Goal: Information Seeking & Learning: Learn about a topic

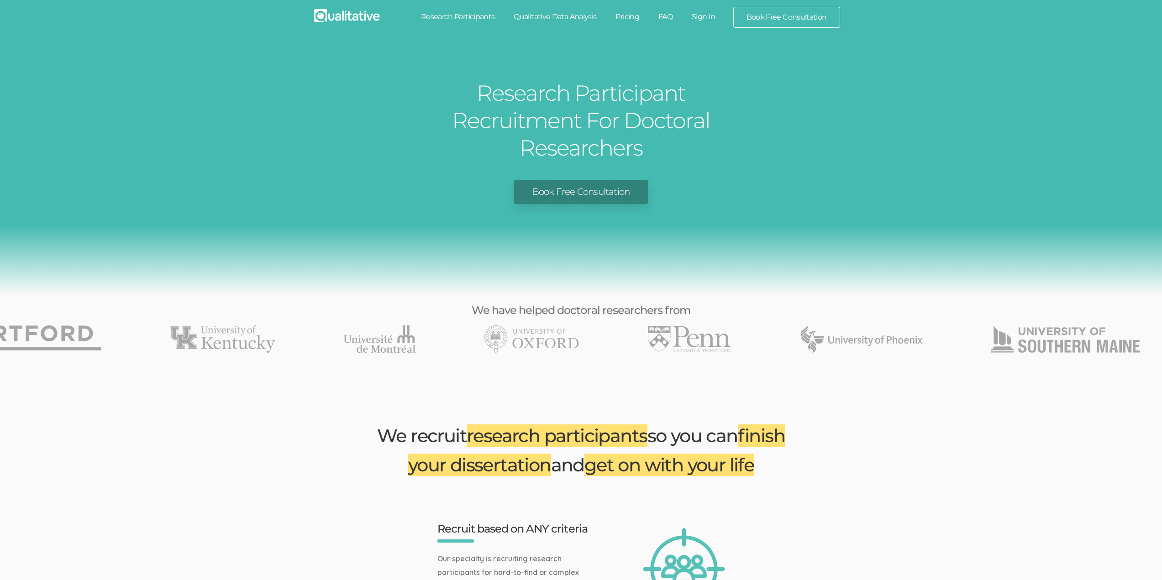
click at [460, 15] on link "Research Participants" at bounding box center [457, 17] width 93 height 20
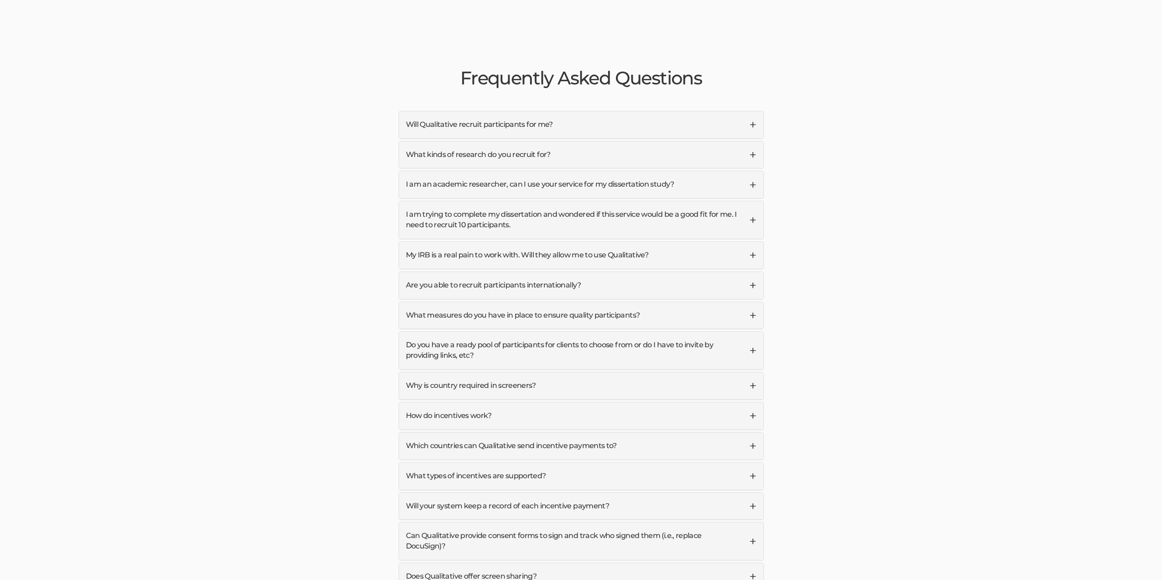
scroll to position [2191, 0]
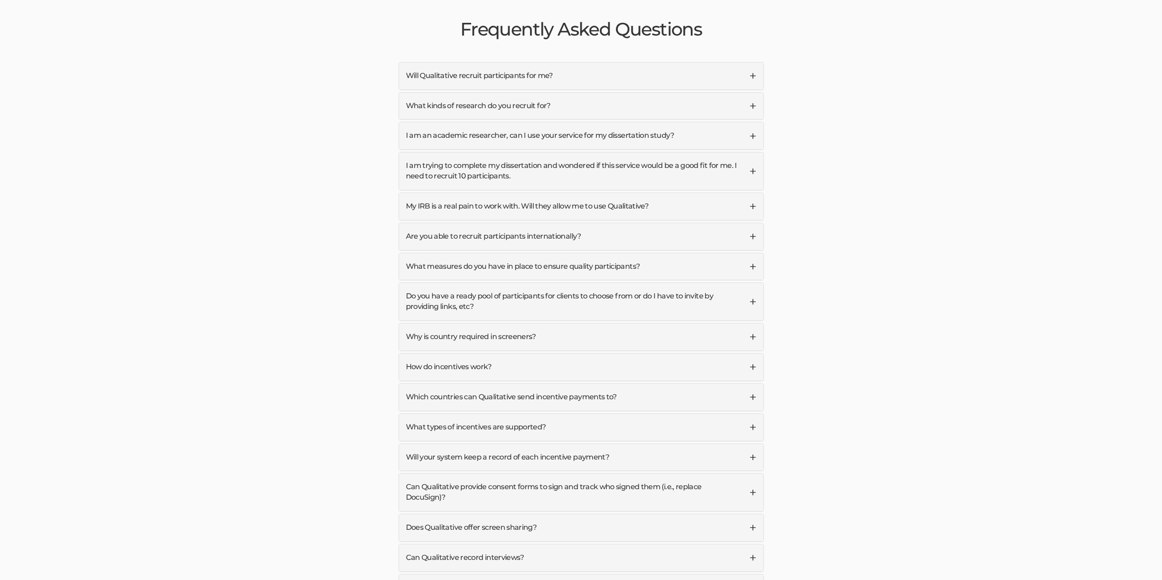
click at [459, 354] on link "How do incentives work?" at bounding box center [581, 367] width 364 height 27
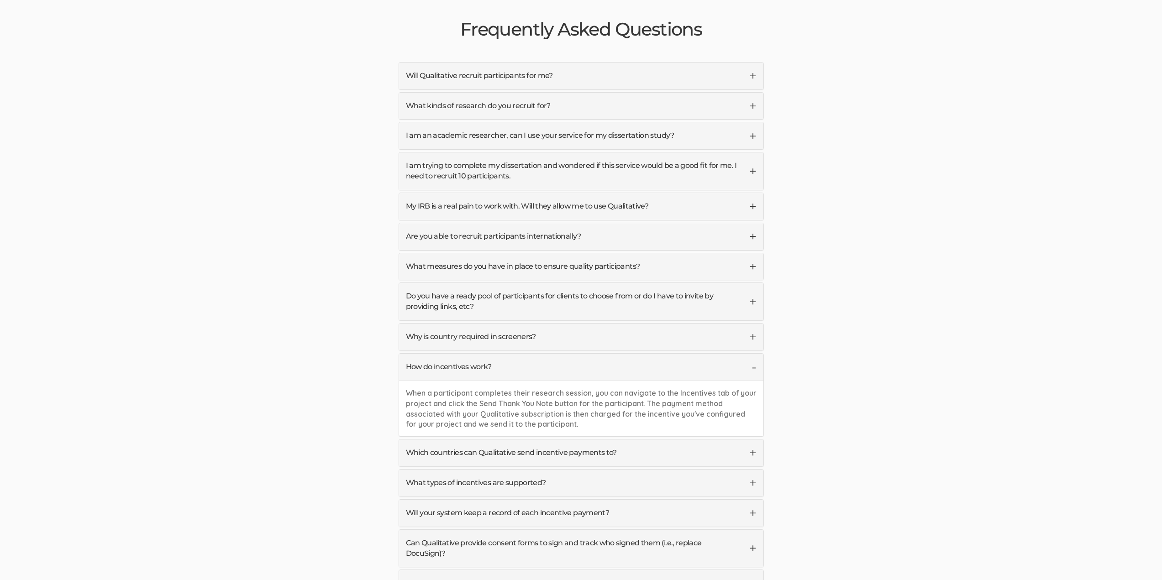
click at [460, 354] on link "How do incentives work?" at bounding box center [581, 367] width 364 height 27
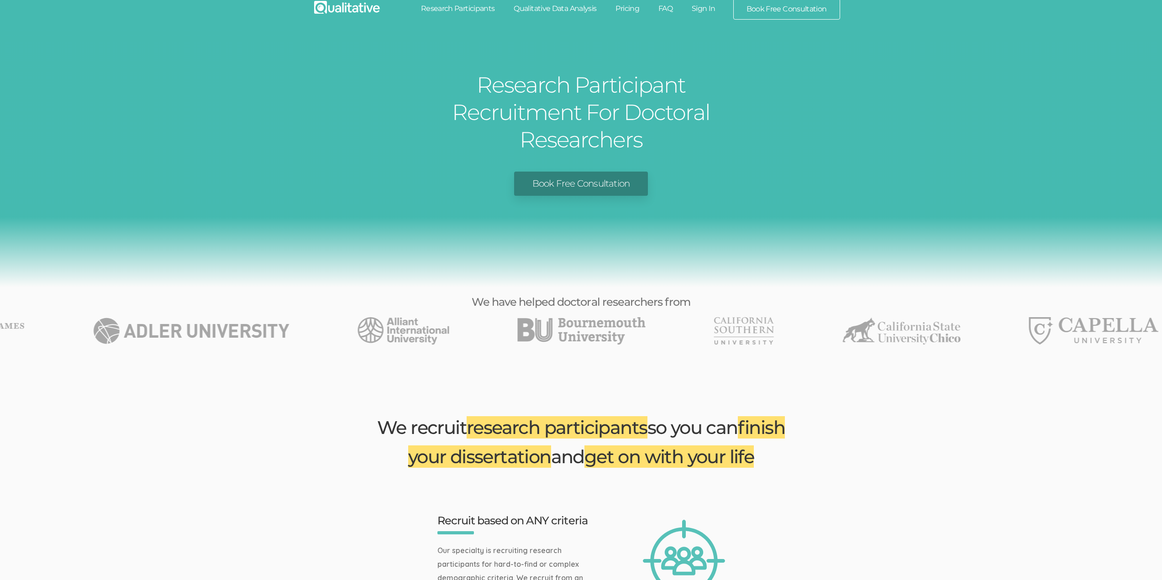
scroll to position [0, 0]
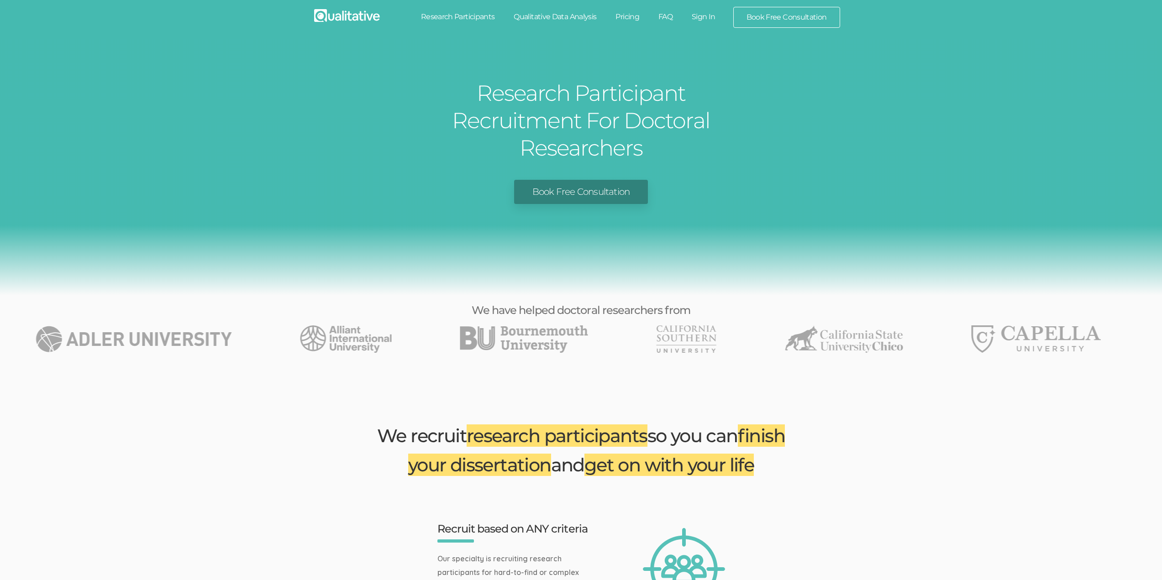
click at [669, 11] on link "FAQ" at bounding box center [665, 17] width 33 height 20
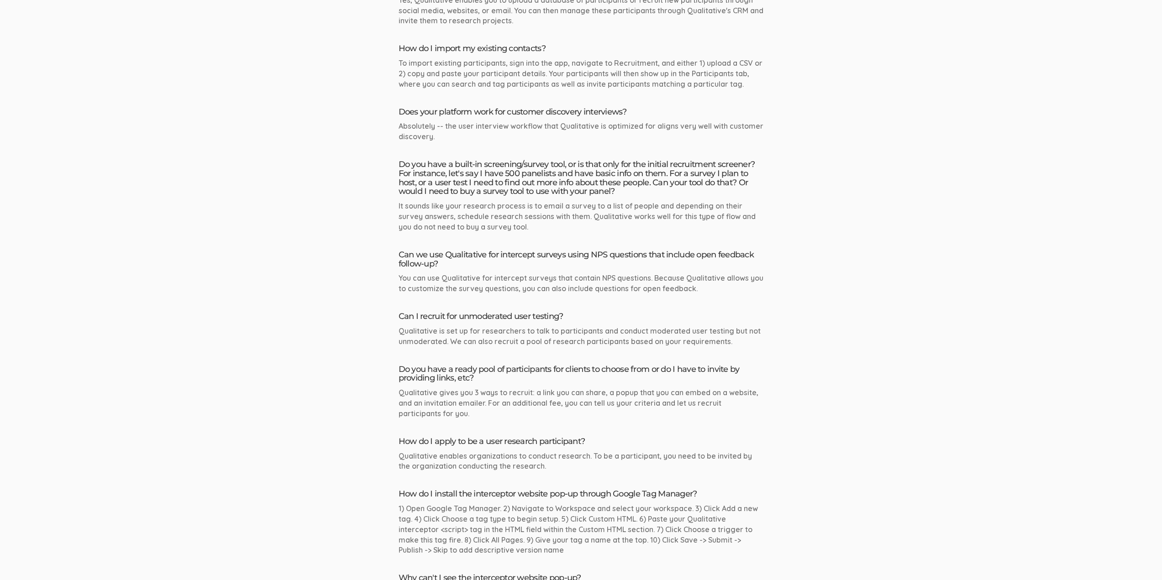
scroll to position [593, 0]
